Goal: Complete Application Form: Complete application form

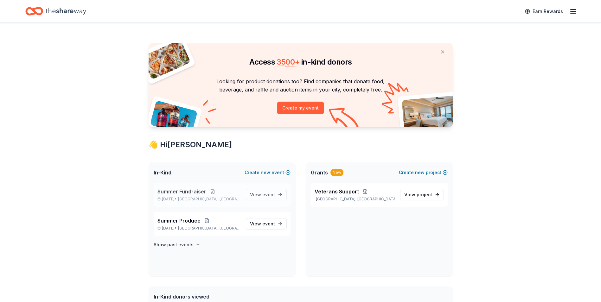
click at [189, 193] on span "Summer Fundraiser" at bounding box center [181, 192] width 49 height 8
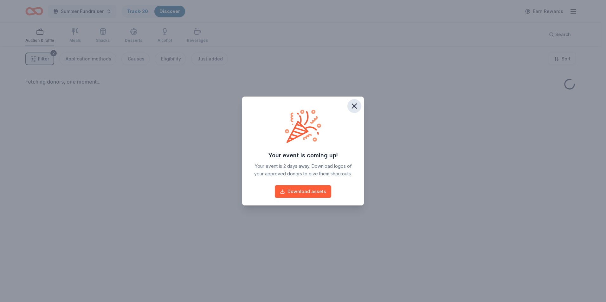
click at [354, 106] on icon "button" at bounding box center [354, 106] width 4 height 4
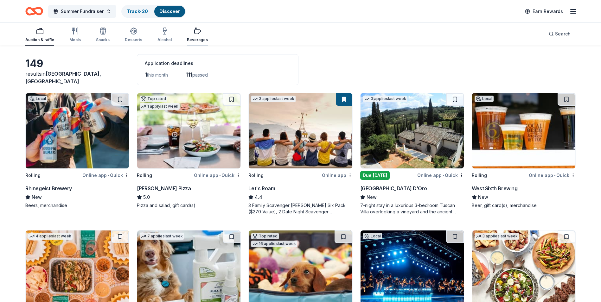
scroll to position [22, 0]
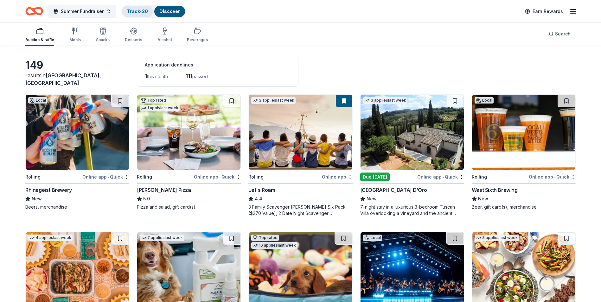
click at [137, 13] on link "Track · 20" at bounding box center [137, 11] width 21 height 5
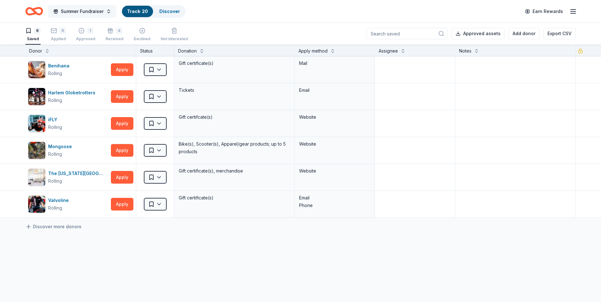
click at [108, 13] on button "Summer Fundraiser" at bounding box center [82, 11] width 68 height 13
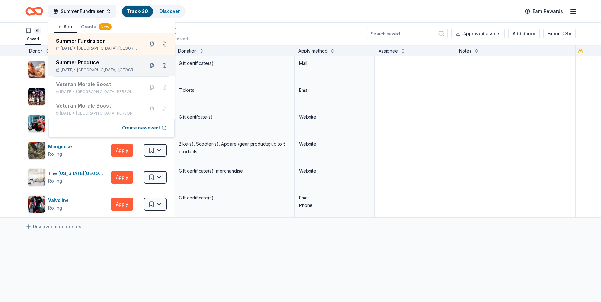
click at [96, 60] on div "Summer Produce" at bounding box center [97, 63] width 83 height 8
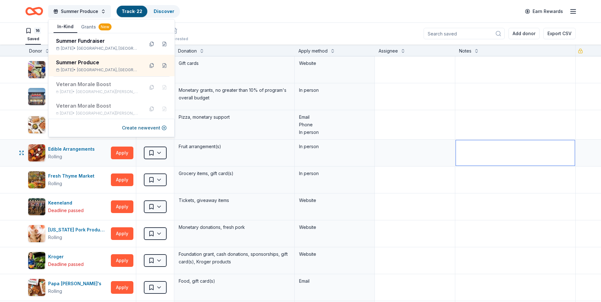
click at [550, 142] on textarea at bounding box center [515, 152] width 119 height 25
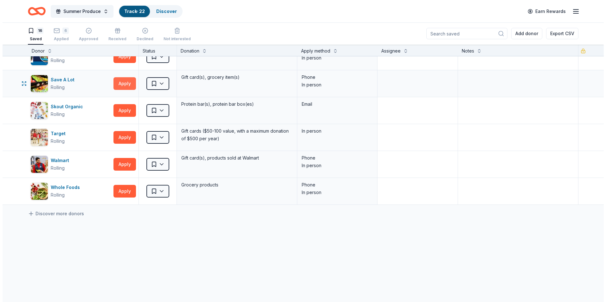
scroll to position [285, 0]
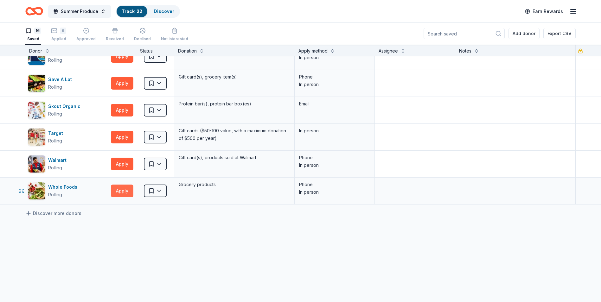
click at [125, 189] on button "Apply" at bounding box center [122, 191] width 22 height 13
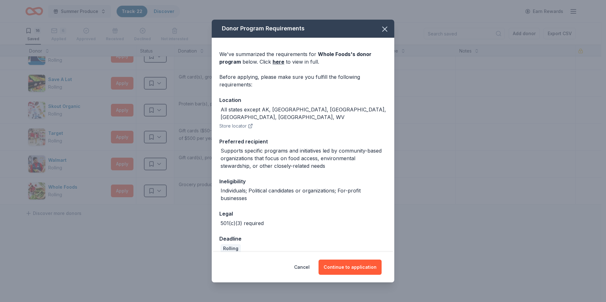
scroll to position [1, 0]
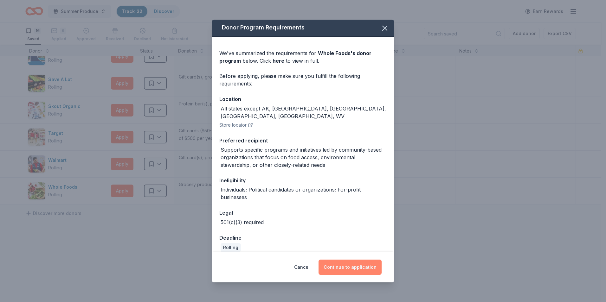
click at [349, 272] on button "Continue to application" at bounding box center [349, 267] width 63 height 15
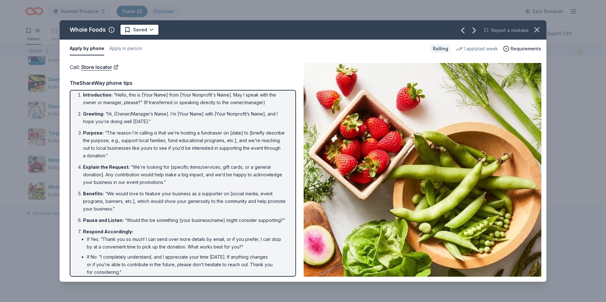
scroll to position [0, 0]
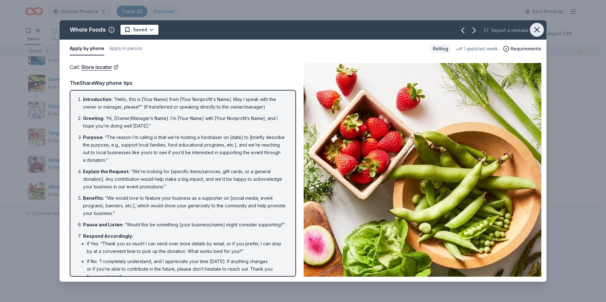
click at [536, 30] on icon "button" at bounding box center [536, 30] width 4 height 4
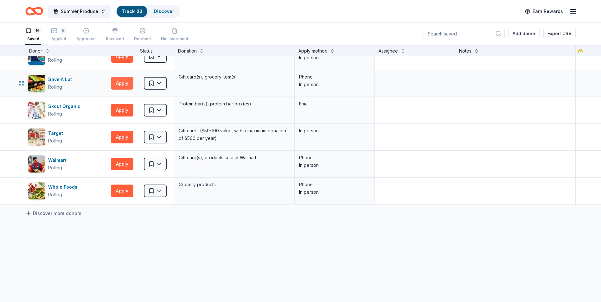
click at [125, 80] on button "Apply" at bounding box center [122, 83] width 22 height 13
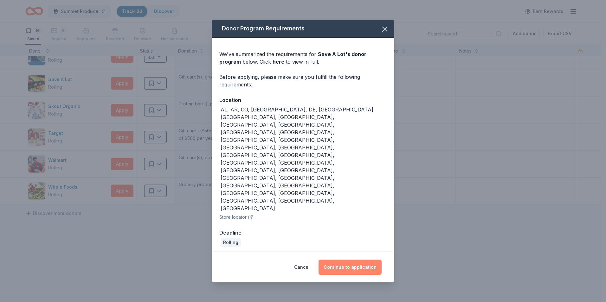
click at [339, 260] on button "Continue to application" at bounding box center [349, 267] width 63 height 15
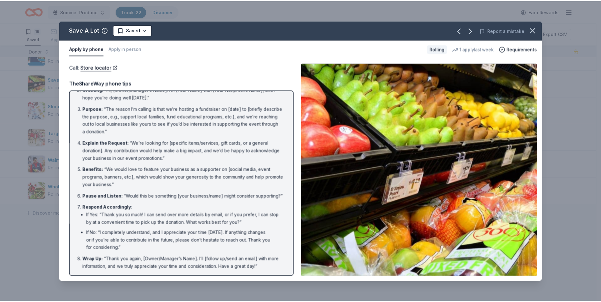
scroll to position [36, 0]
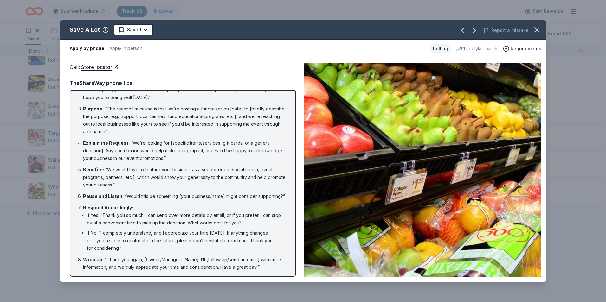
click at [532, 35] on span at bounding box center [537, 30] width 14 height 14
click at [539, 28] on icon "button" at bounding box center [536, 29] width 9 height 9
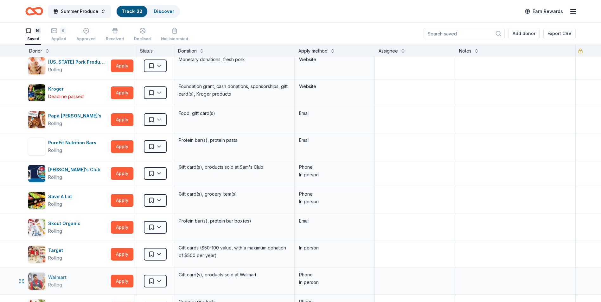
scroll to position [158, 0]
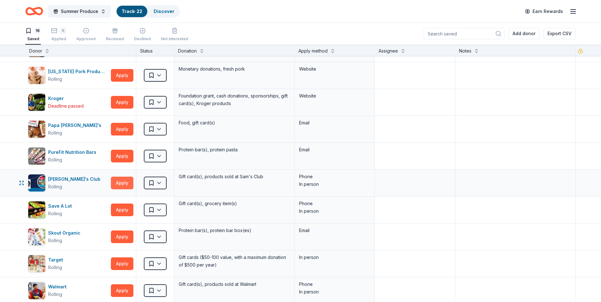
click at [125, 185] on button "Apply" at bounding box center [122, 183] width 22 height 13
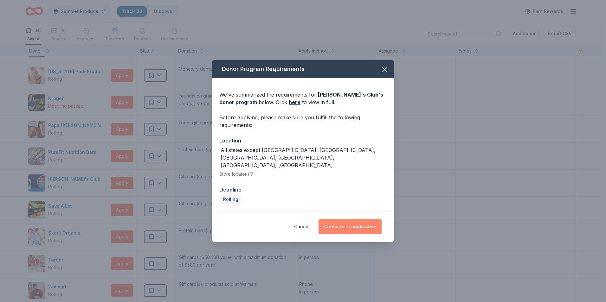
click at [340, 219] on button "Continue to application" at bounding box center [349, 226] width 63 height 15
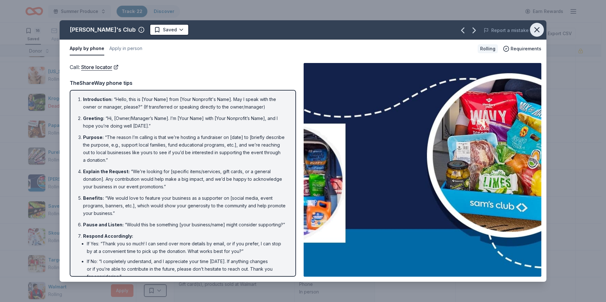
click at [535, 29] on icon "button" at bounding box center [536, 29] width 9 height 9
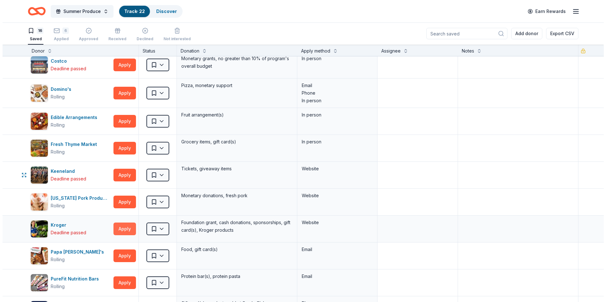
scroll to position [0, 0]
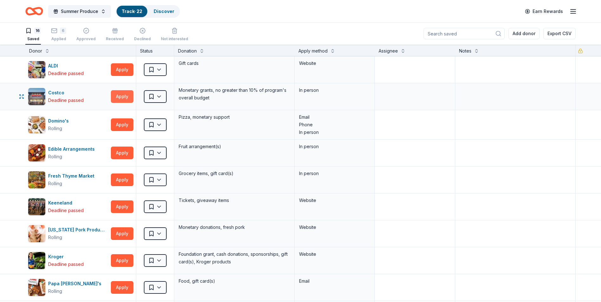
click at [120, 97] on button "Apply" at bounding box center [122, 96] width 22 height 13
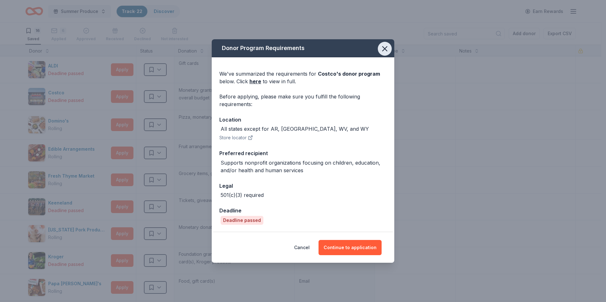
click at [387, 50] on icon "button" at bounding box center [384, 48] width 9 height 9
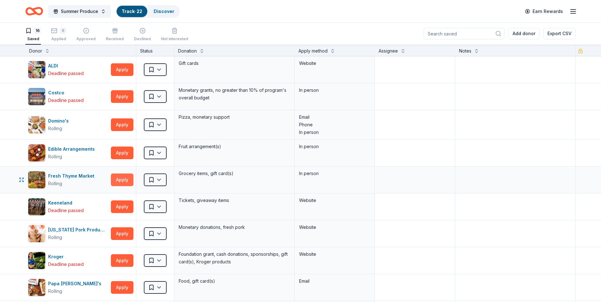
click at [117, 177] on button "Apply" at bounding box center [122, 180] width 22 height 13
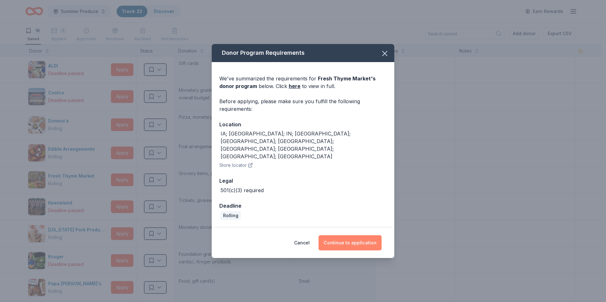
click at [347, 235] on button "Continue to application" at bounding box center [349, 242] width 63 height 15
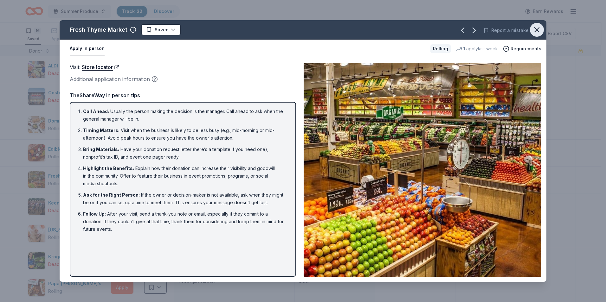
click at [537, 32] on icon "button" at bounding box center [536, 29] width 9 height 9
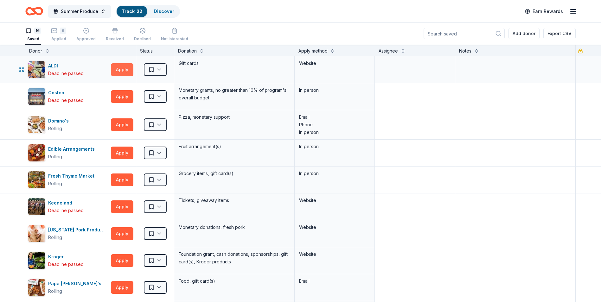
click at [118, 69] on button "Apply" at bounding box center [122, 69] width 22 height 13
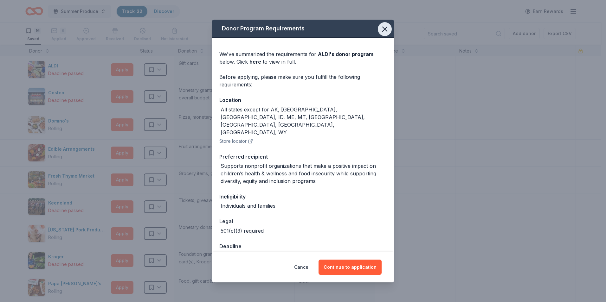
click at [383, 29] on icon "button" at bounding box center [384, 29] width 9 height 9
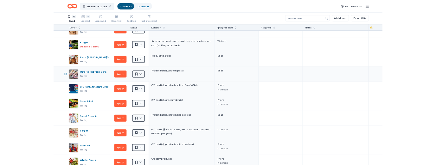
scroll to position [253, 0]
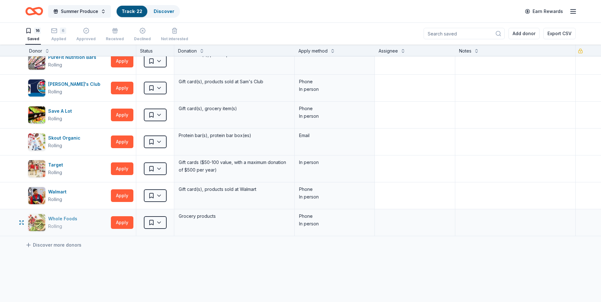
click at [65, 217] on div "Whole Foods" at bounding box center [64, 219] width 32 height 8
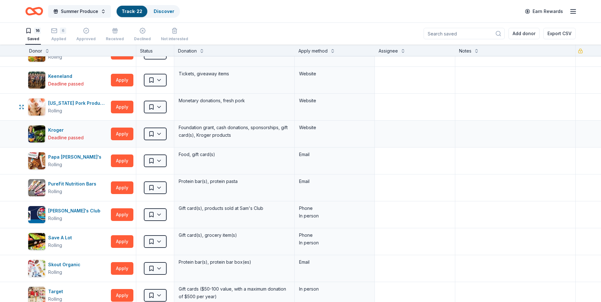
scroll to position [63, 0]
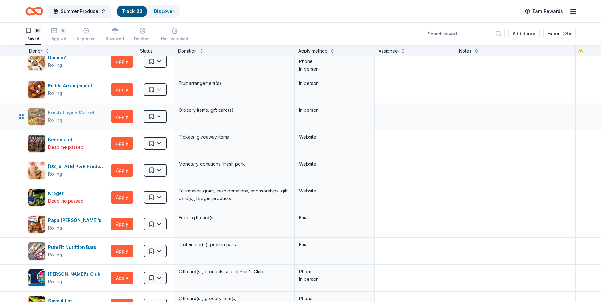
click at [74, 113] on div "Fresh Thyme Market" at bounding box center [72, 113] width 49 height 8
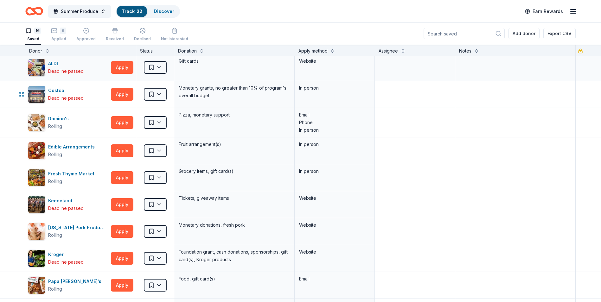
scroll to position [0, 0]
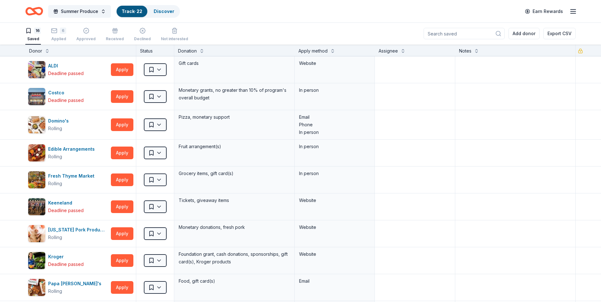
click at [453, 31] on input at bounding box center [464, 33] width 81 height 11
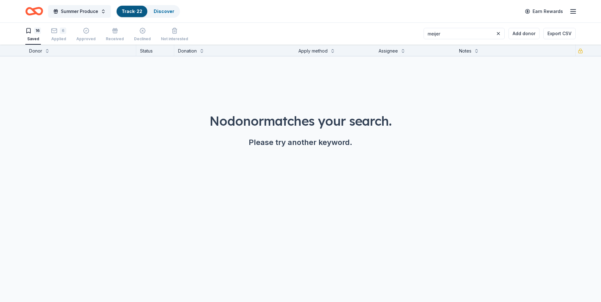
type input "meijer"
drag, startPoint x: 458, startPoint y: 35, endPoint x: 417, endPoint y: 37, distance: 41.9
click at [417, 37] on div "16 Saved 6 Applied Approved Received Declined Not interested meijer Add donor E…" at bounding box center [300, 33] width 550 height 22
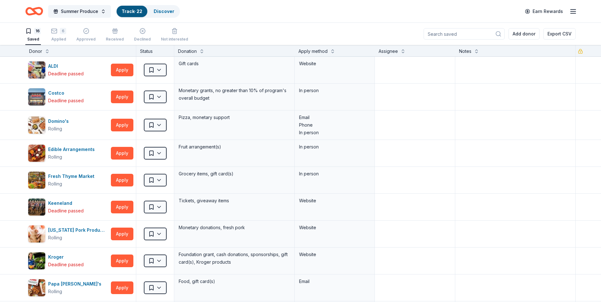
click at [461, 31] on input at bounding box center [464, 33] width 81 height 11
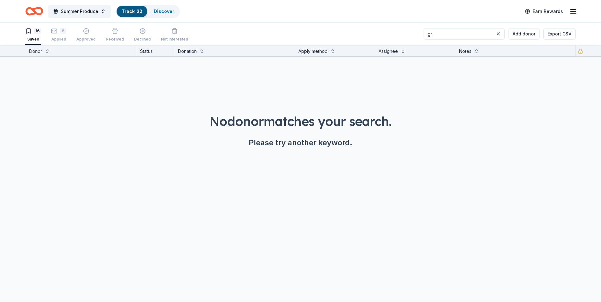
type input "g"
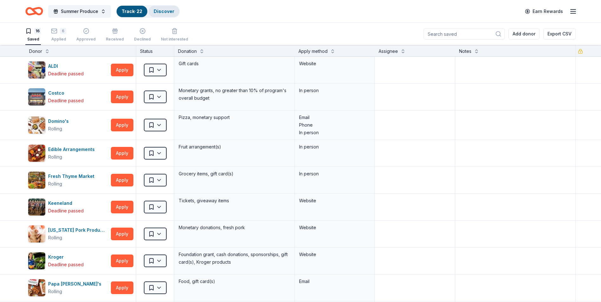
click at [156, 13] on link "Discover" at bounding box center [164, 11] width 21 height 5
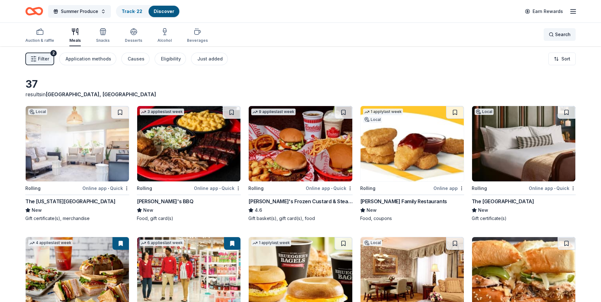
click at [554, 34] on div "Search" at bounding box center [560, 35] width 22 height 8
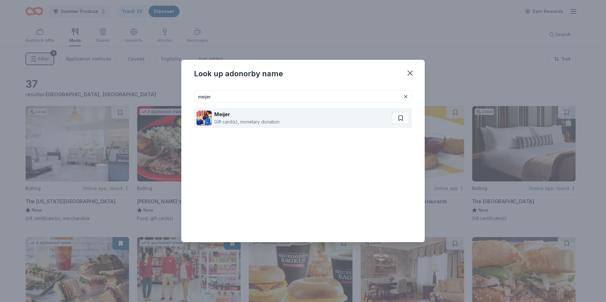
click at [225, 115] on strong "Meijer" at bounding box center [222, 114] width 16 height 6
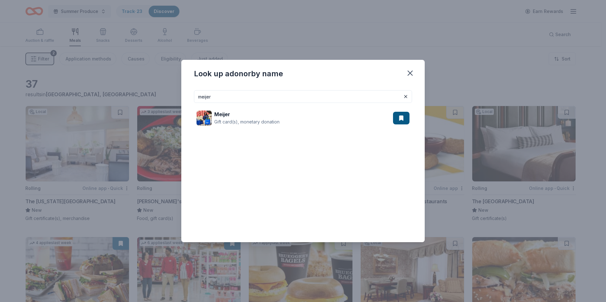
drag, startPoint x: 205, startPoint y: 97, endPoint x: 159, endPoint y: 94, distance: 45.4
click at [171, 98] on div "Look up a donor by name meijer Meijer Gift card(s), monetary donation" at bounding box center [303, 151] width 606 height 302
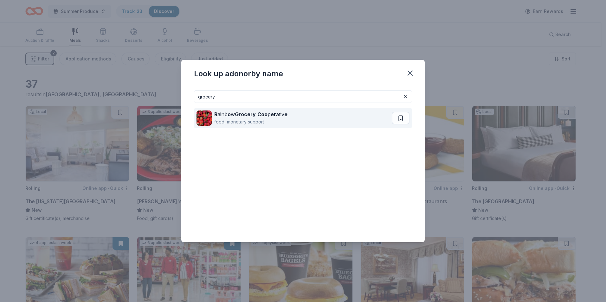
click at [257, 114] on div "R ainb o w Grocery Coo p er ativ e" at bounding box center [250, 115] width 73 height 8
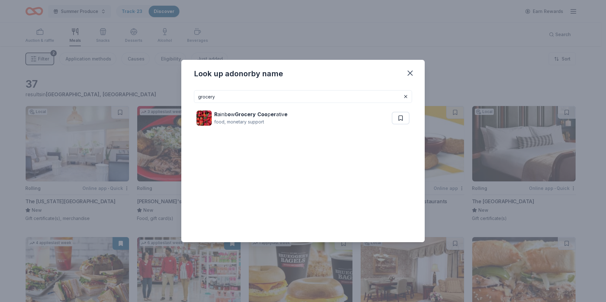
click at [251, 97] on input "grocery" at bounding box center [303, 96] width 218 height 13
type input "g"
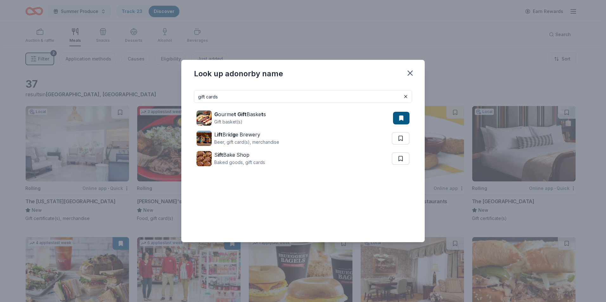
type input "gift cards"
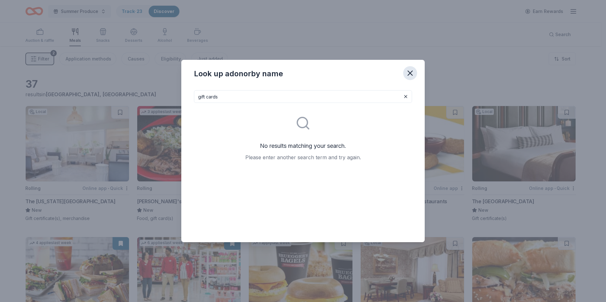
click at [409, 70] on icon "button" at bounding box center [410, 73] width 9 height 9
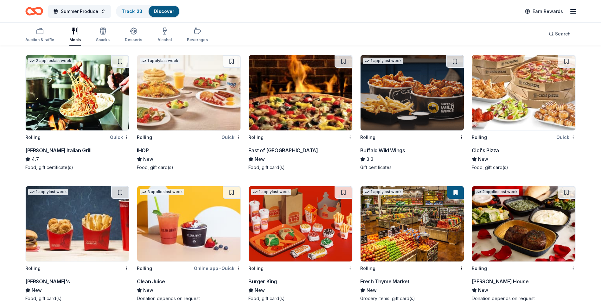
scroll to position [572, 0]
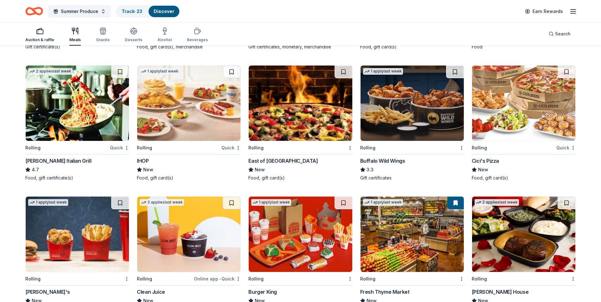
click at [39, 37] on div "Auction & raffle" at bounding box center [39, 34] width 29 height 15
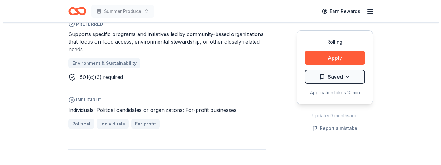
scroll to position [380, 0]
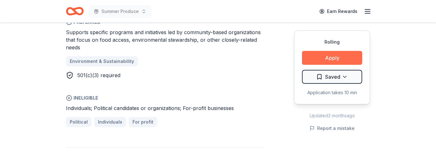
click at [334, 58] on button "Apply" at bounding box center [332, 58] width 60 height 14
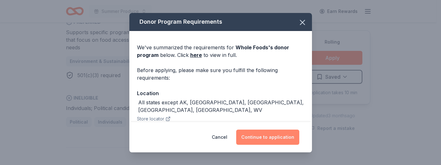
drag, startPoint x: 259, startPoint y: 142, endPoint x: 258, endPoint y: 137, distance: 4.9
click at [259, 142] on button "Continue to application" at bounding box center [267, 137] width 63 height 15
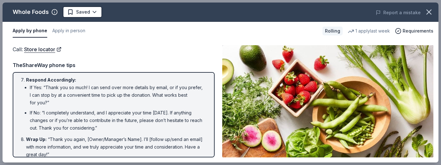
scroll to position [152, 0]
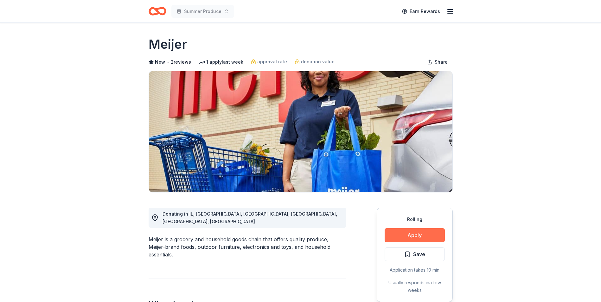
click at [419, 236] on button "Apply" at bounding box center [415, 235] width 60 height 14
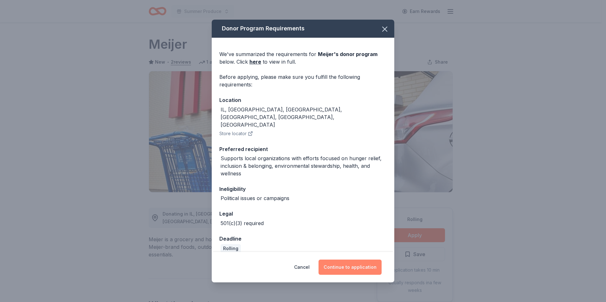
click at [363, 263] on button "Continue to application" at bounding box center [349, 267] width 63 height 15
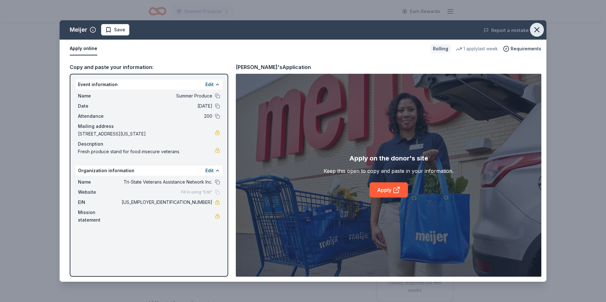
click at [534, 28] on icon "button" at bounding box center [536, 29] width 9 height 9
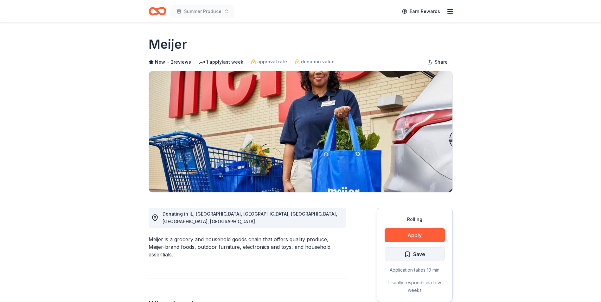
click at [415, 257] on span "Save" at bounding box center [419, 254] width 12 height 8
